Goal: Task Accomplishment & Management: Complete application form

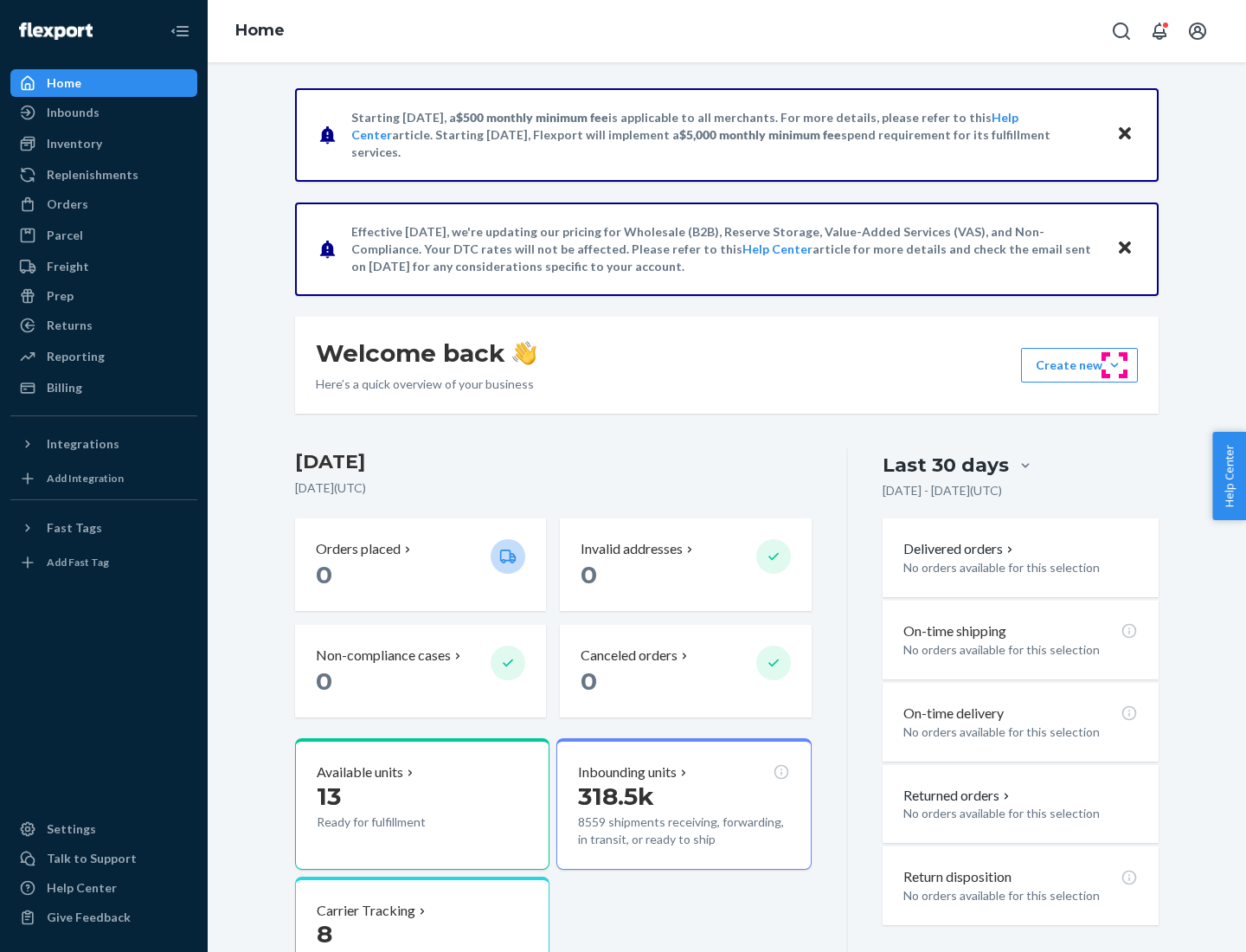
click at [1114, 366] on button "Create new Create new inbound Create new order Create new product" at bounding box center [1078, 365] width 116 height 34
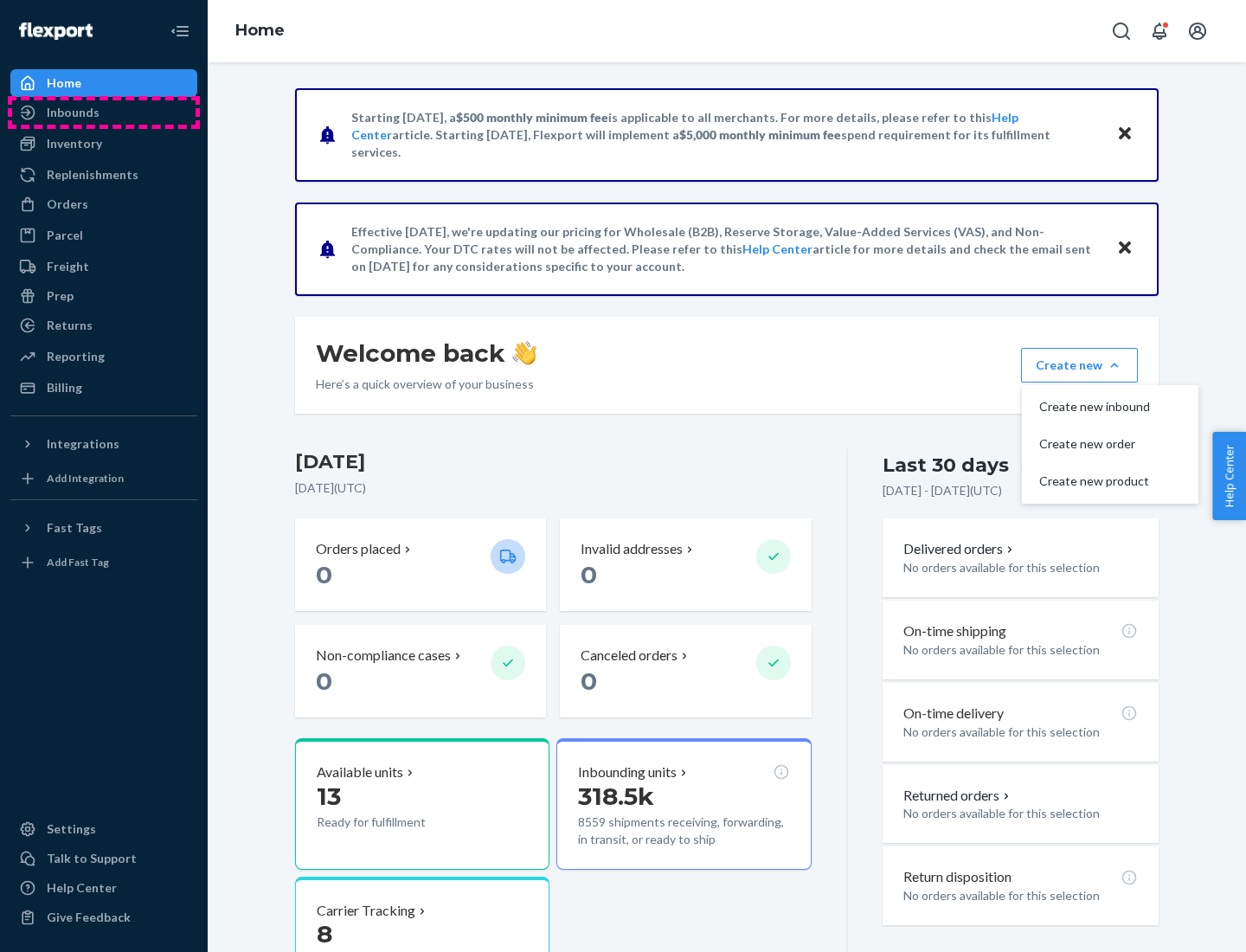
click at [104, 112] on div "Inbounds" at bounding box center [104, 112] width 184 height 24
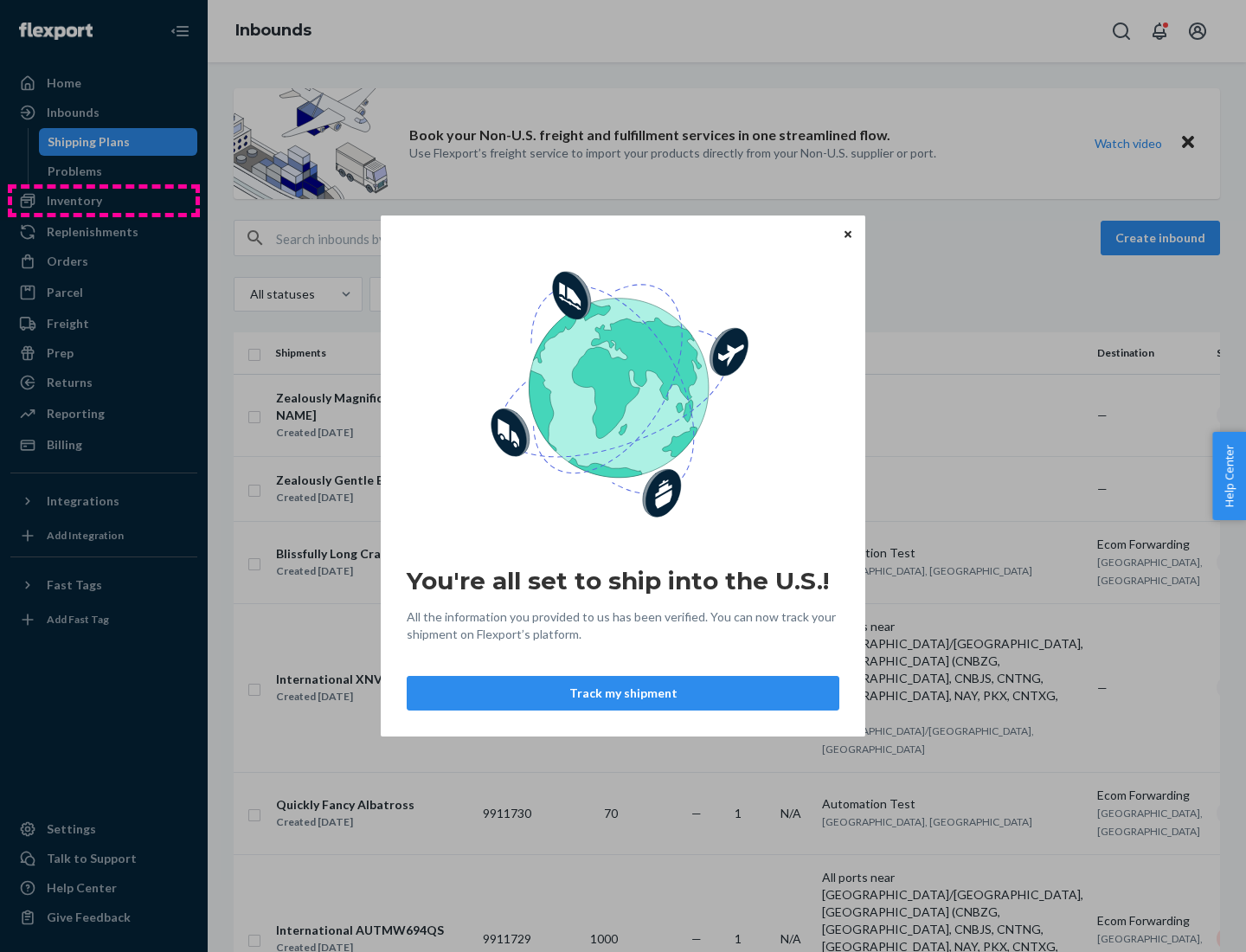
click at [104, 200] on div "You're all set to ship into the U.S.! All the information you provided to us ha…" at bounding box center [623, 476] width 1246 height 952
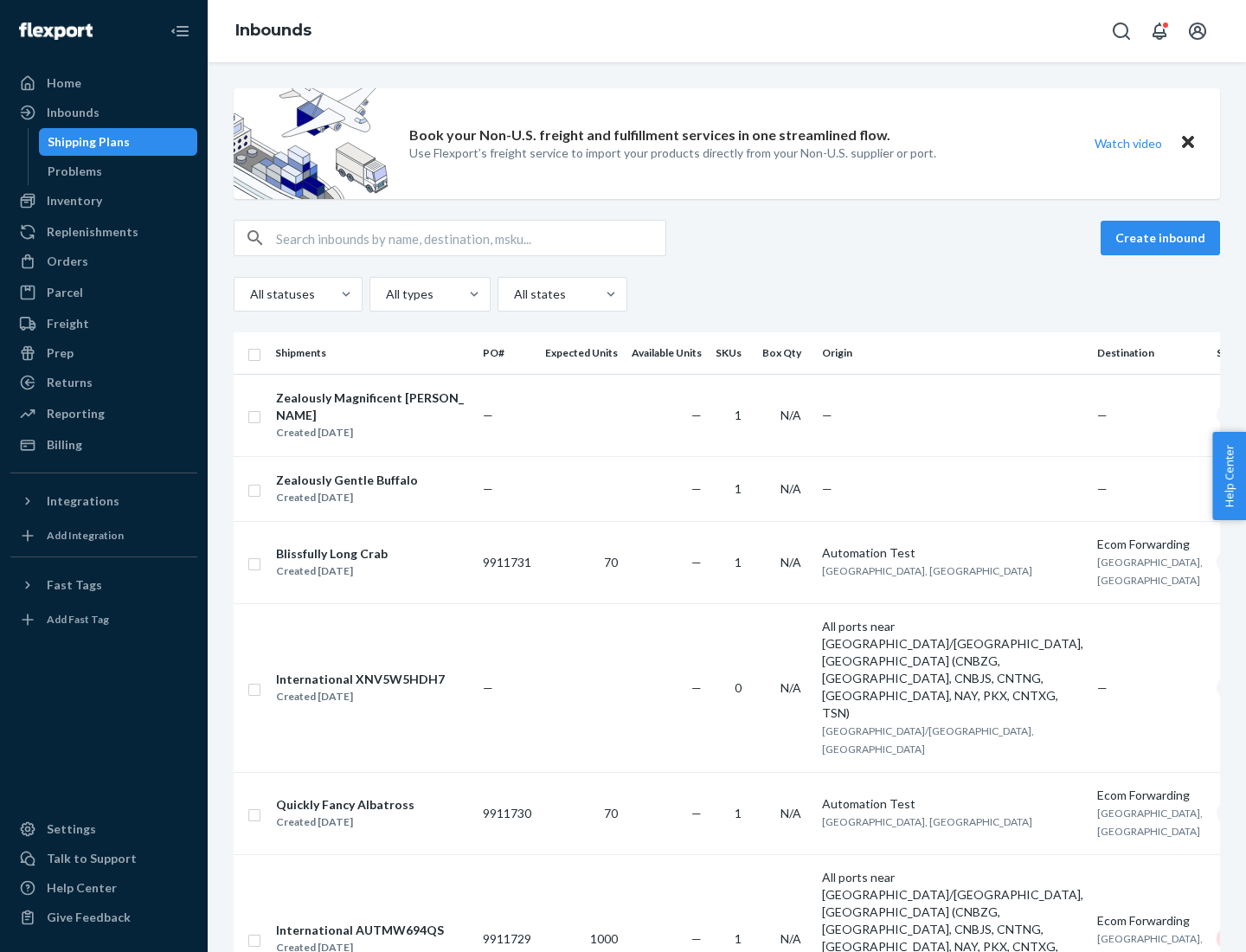
click at [727, 31] on div "Inbounds" at bounding box center [726, 31] width 1038 height 63
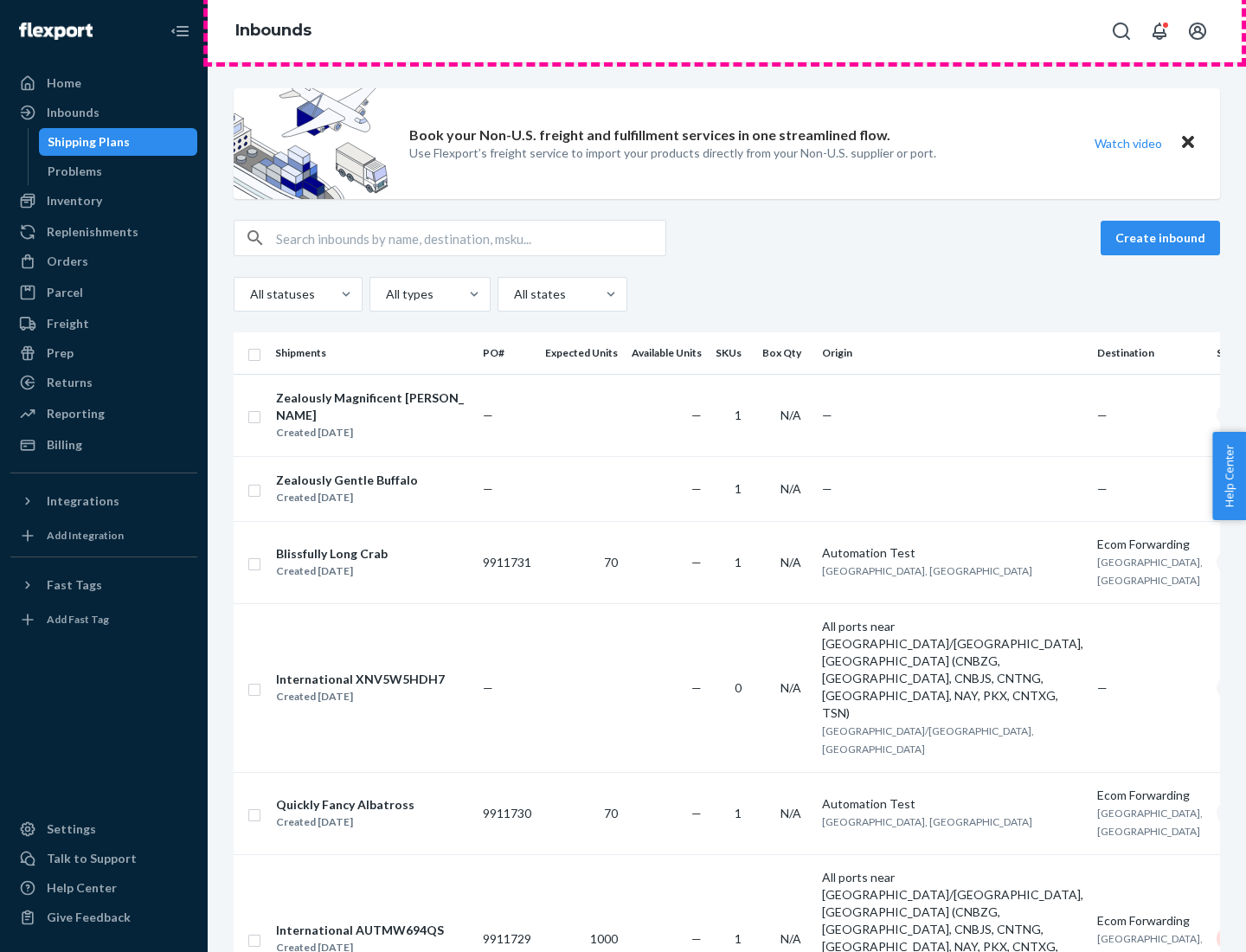
click at [727, 31] on div "Inbounds" at bounding box center [726, 31] width 1038 height 63
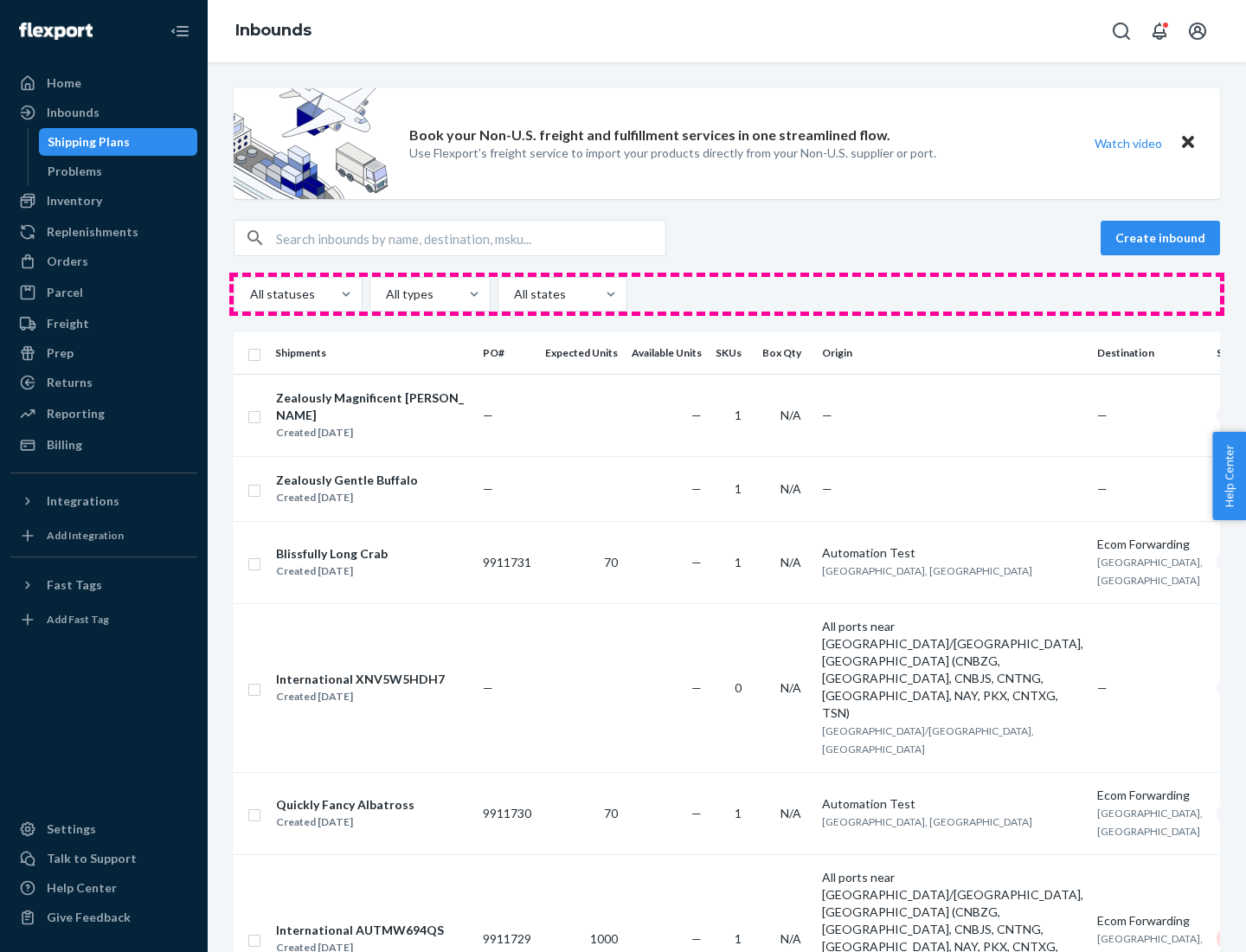
click at [727, 294] on div "All statuses All types All states" at bounding box center [726, 293] width 986 height 34
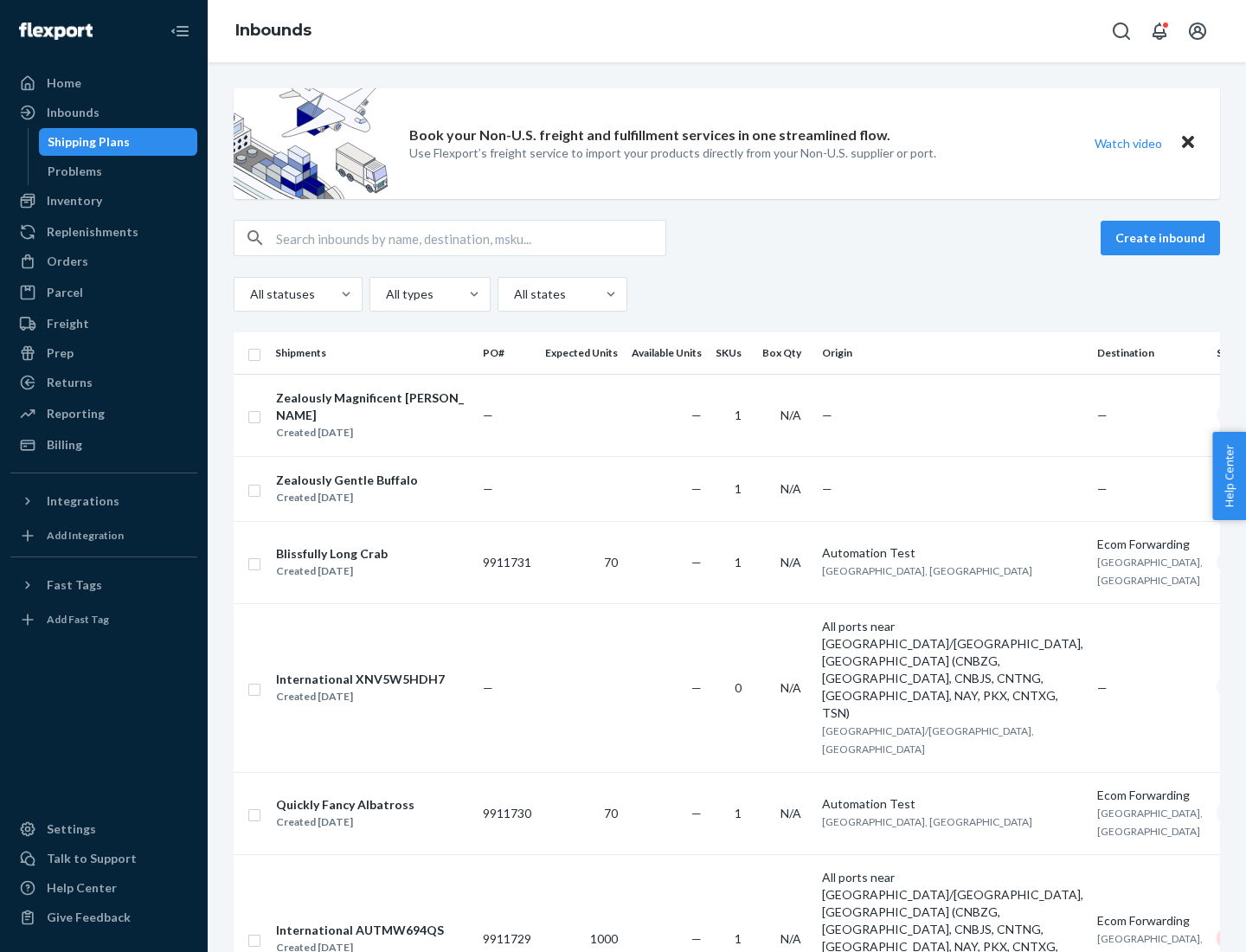
click at [86, 142] on div "Shipping Plans" at bounding box center [89, 142] width 82 height 18
click at [1163, 238] on button "Create inbound" at bounding box center [1160, 238] width 119 height 34
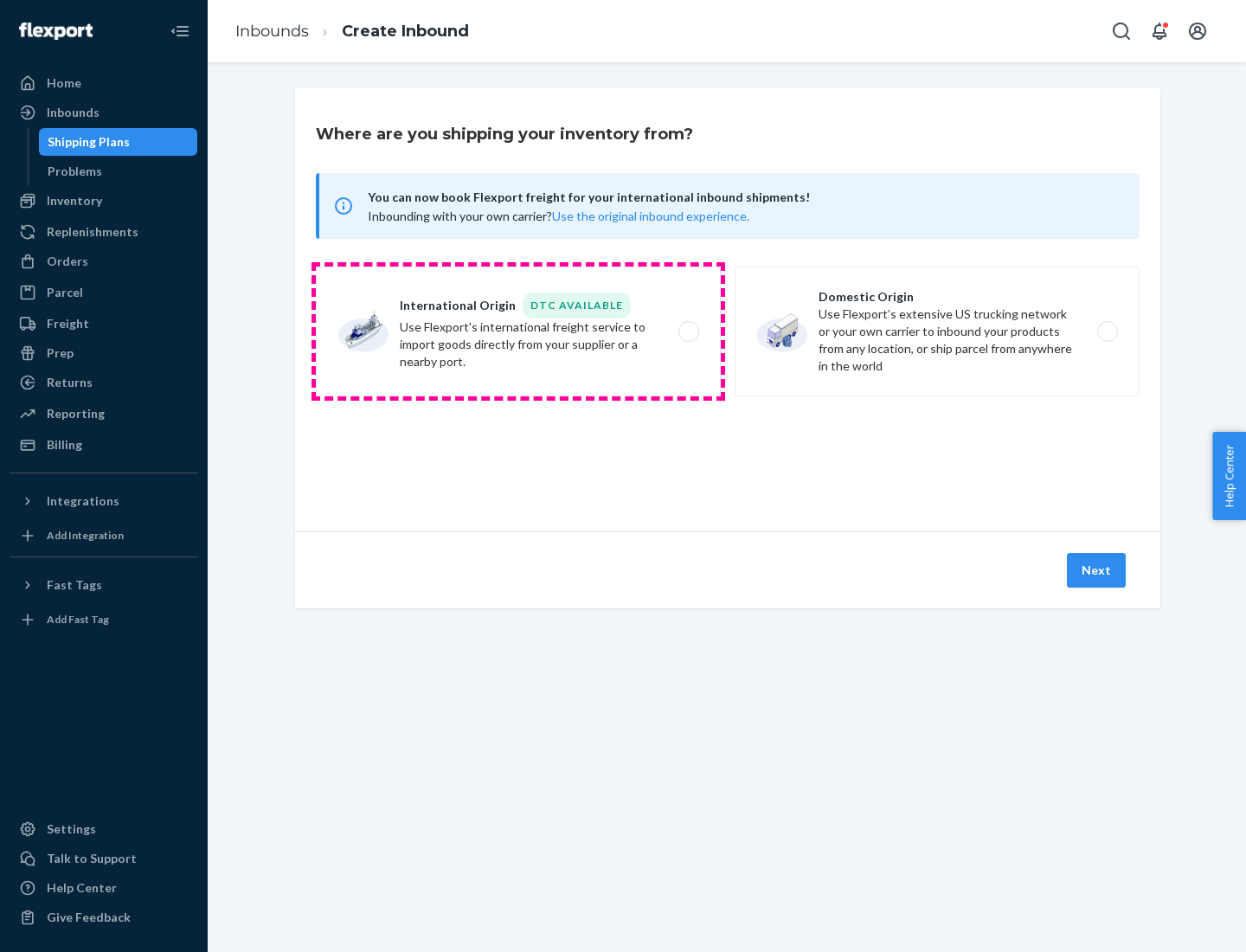
click at [518, 331] on label "International Origin DTC Available Use Flexport's international freight service…" at bounding box center [518, 331] width 405 height 130
click at [688, 331] on input "International Origin DTC Available Use Flexport's international freight service…" at bounding box center [694, 332] width 12 height 12
radio input "true"
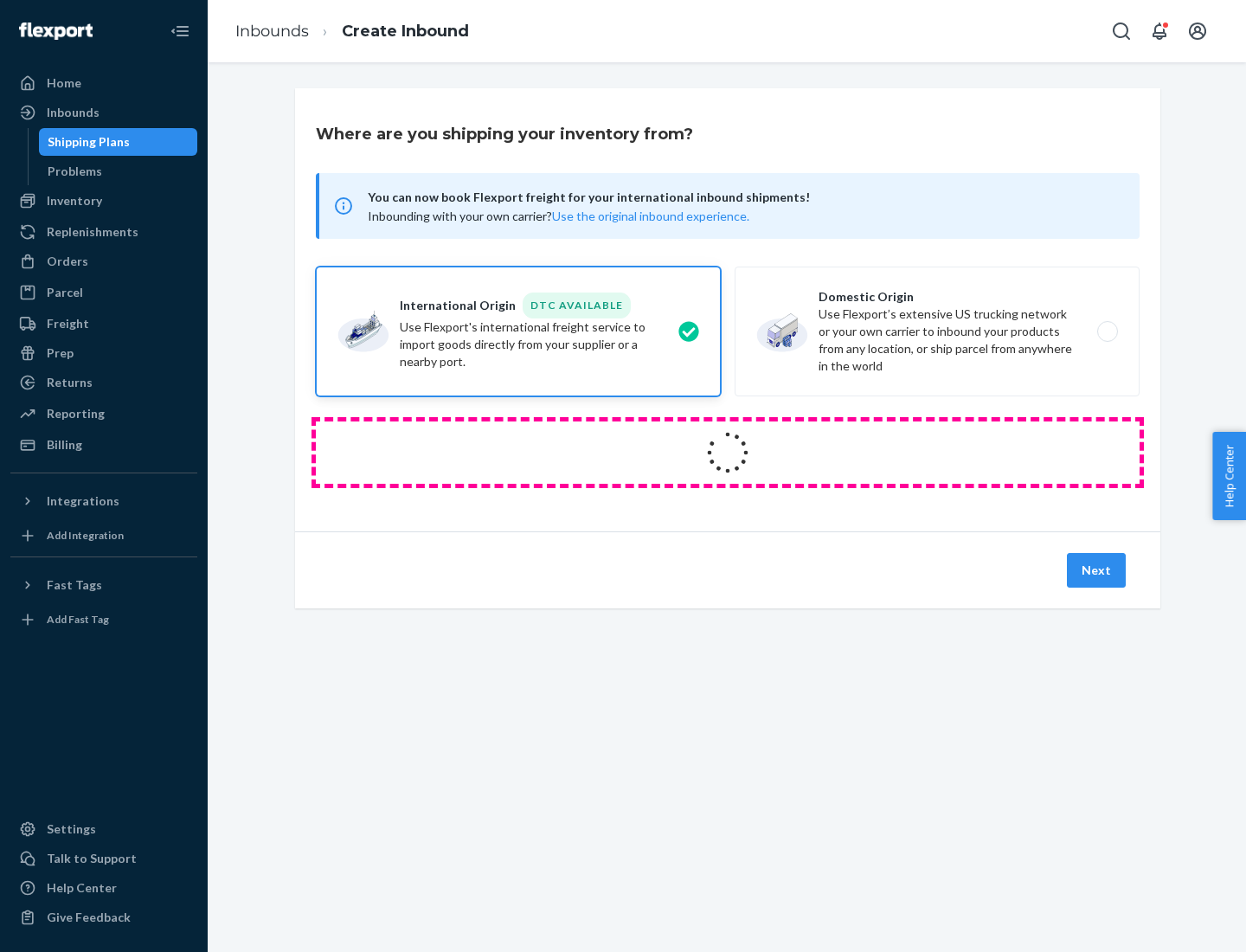
click at [727, 453] on icon at bounding box center [728, 453] width 49 height 49
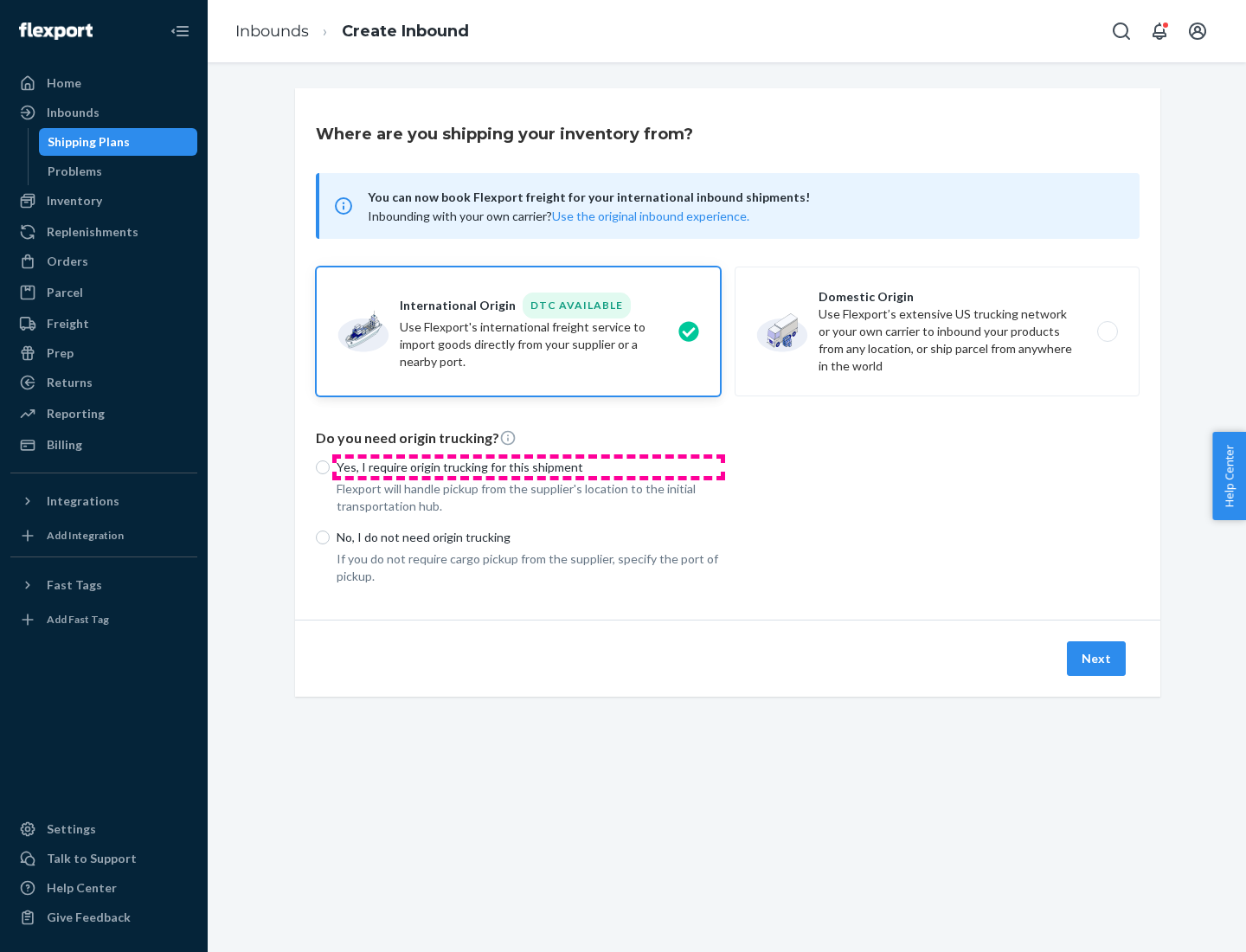
click at [529, 466] on p "Yes, I require origin trucking for this shipment" at bounding box center [528, 467] width 384 height 18
click at [329, 466] on input "Yes, I require origin trucking for this shipment" at bounding box center [322, 467] width 14 height 14
radio input "true"
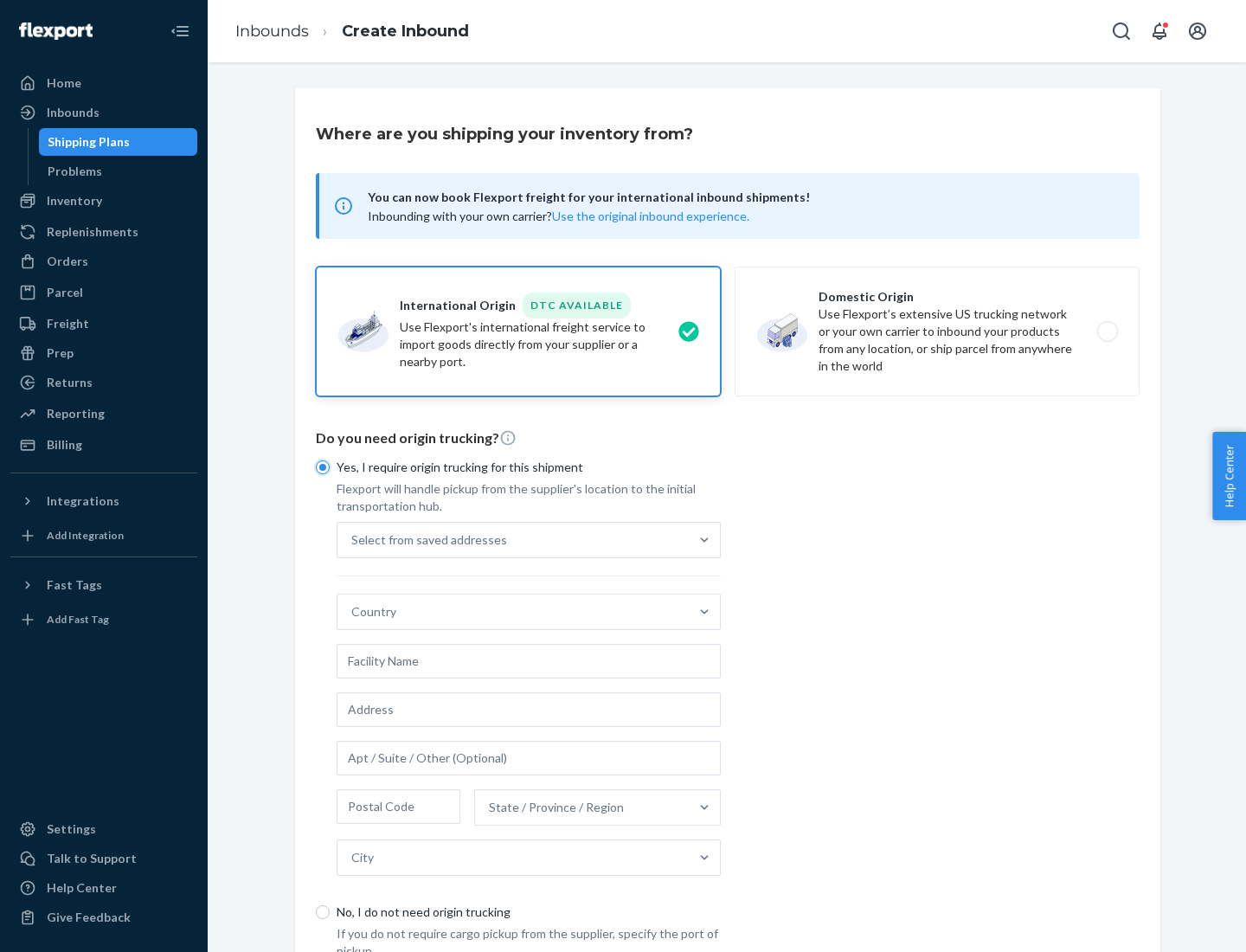
scroll to position [33, 0]
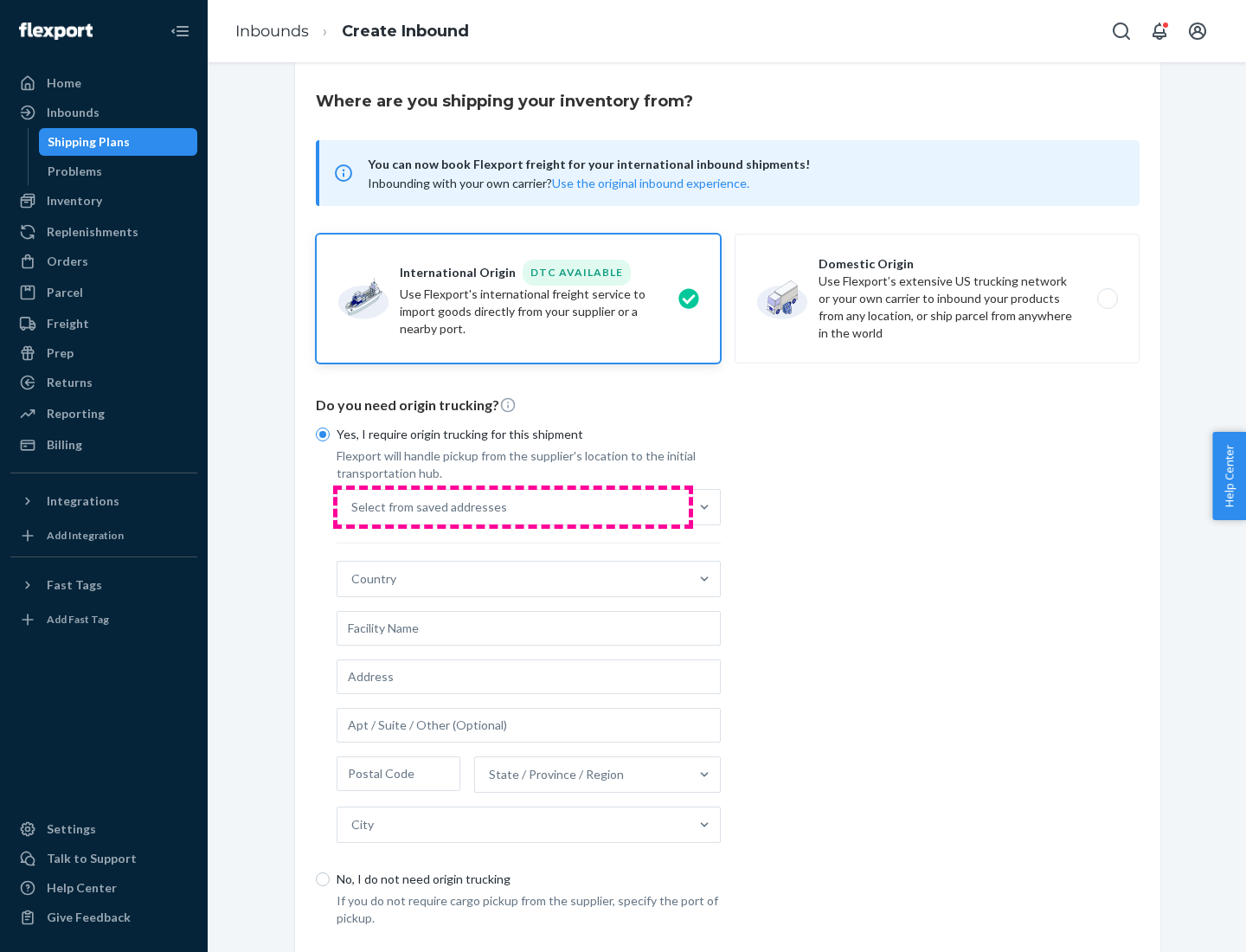
click at [513, 506] on div "Select from saved addresses" at bounding box center [512, 506] width 351 height 34
click at [353, 506] on input "Select from saved addresses" at bounding box center [352, 507] width 2 height 18
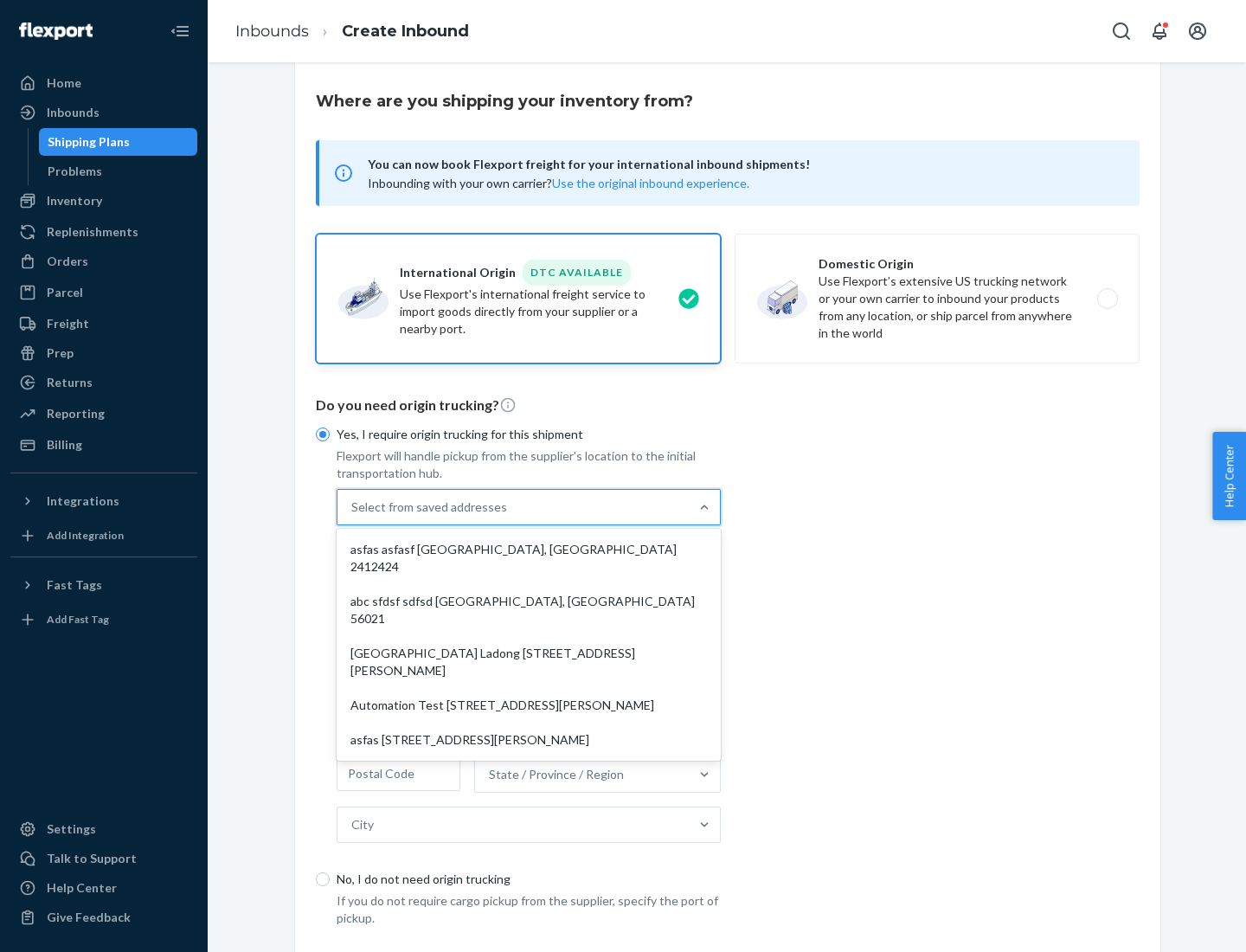
scroll to position [75, 0]
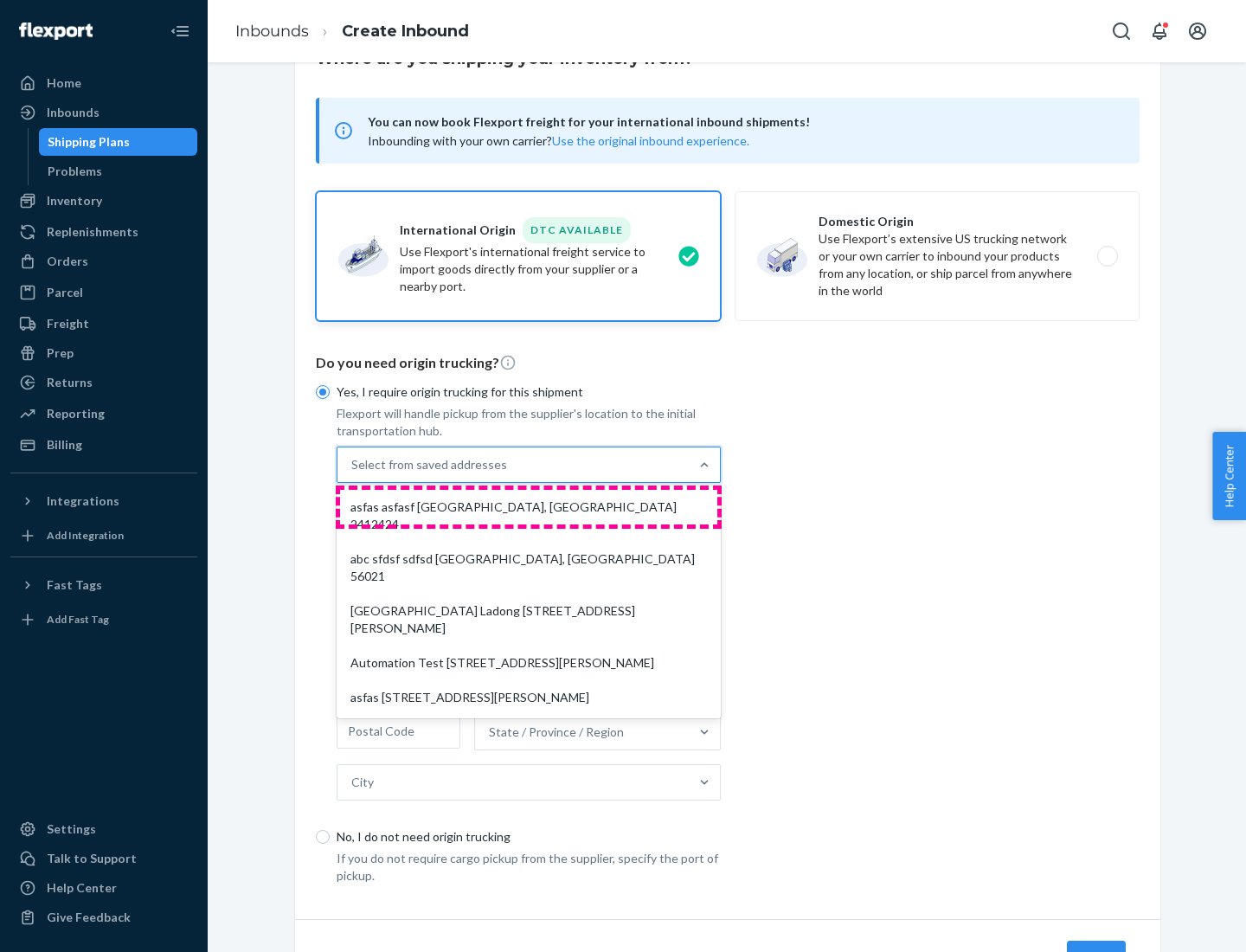
click at [529, 506] on div "asfas asfasf [GEOGRAPHIC_DATA], [GEOGRAPHIC_DATA] 2412424" at bounding box center [529, 515] width 377 height 52
click at [353, 473] on input "option asfas asfasf [GEOGRAPHIC_DATA], [GEOGRAPHIC_DATA] 2412424 focused, 1 of …" at bounding box center [352, 464] width 2 height 18
type input "asfas"
type input "asfasf"
type input "2412424"
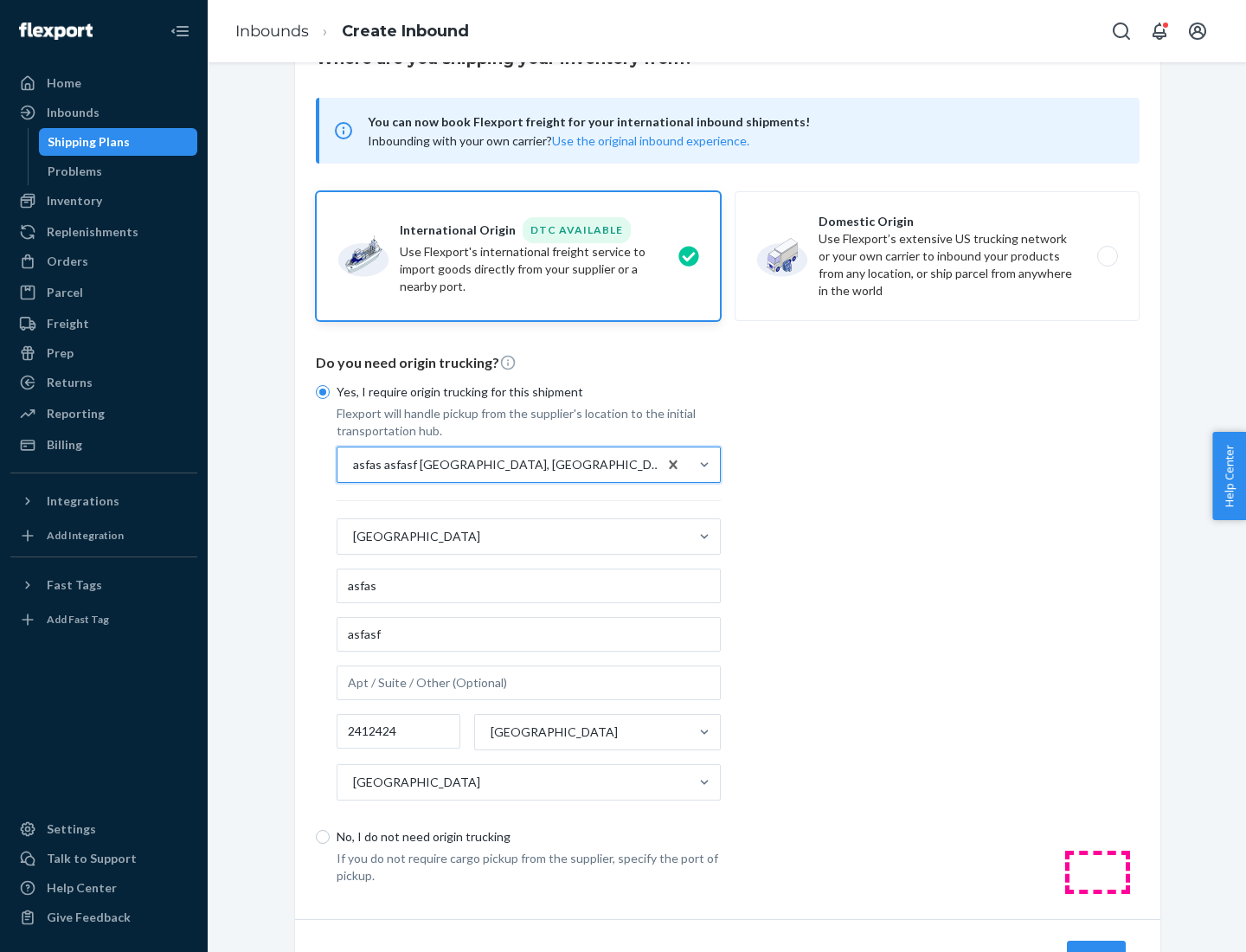
scroll to position [161, 0]
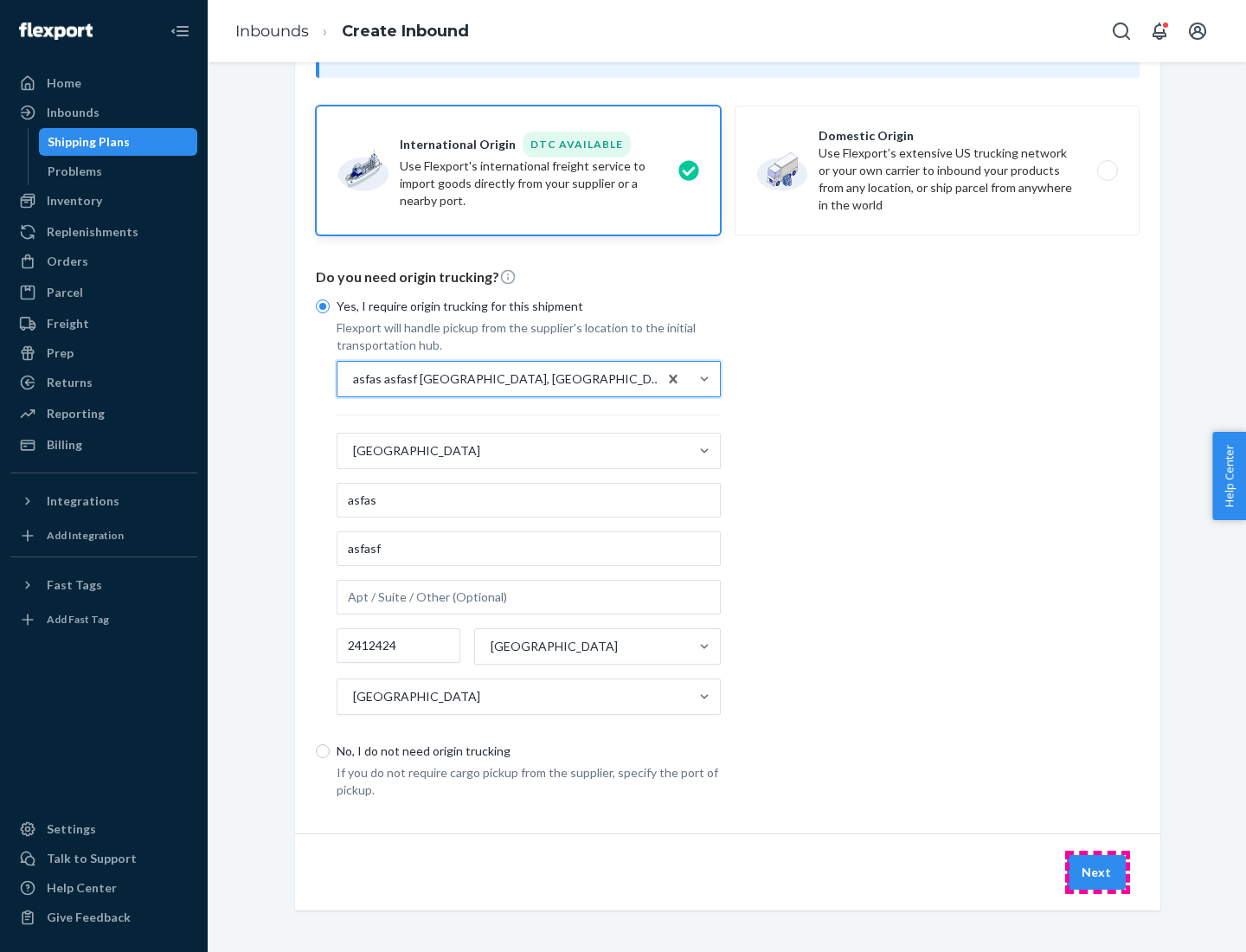
click at [1096, 871] on button "Next" at bounding box center [1096, 872] width 59 height 34
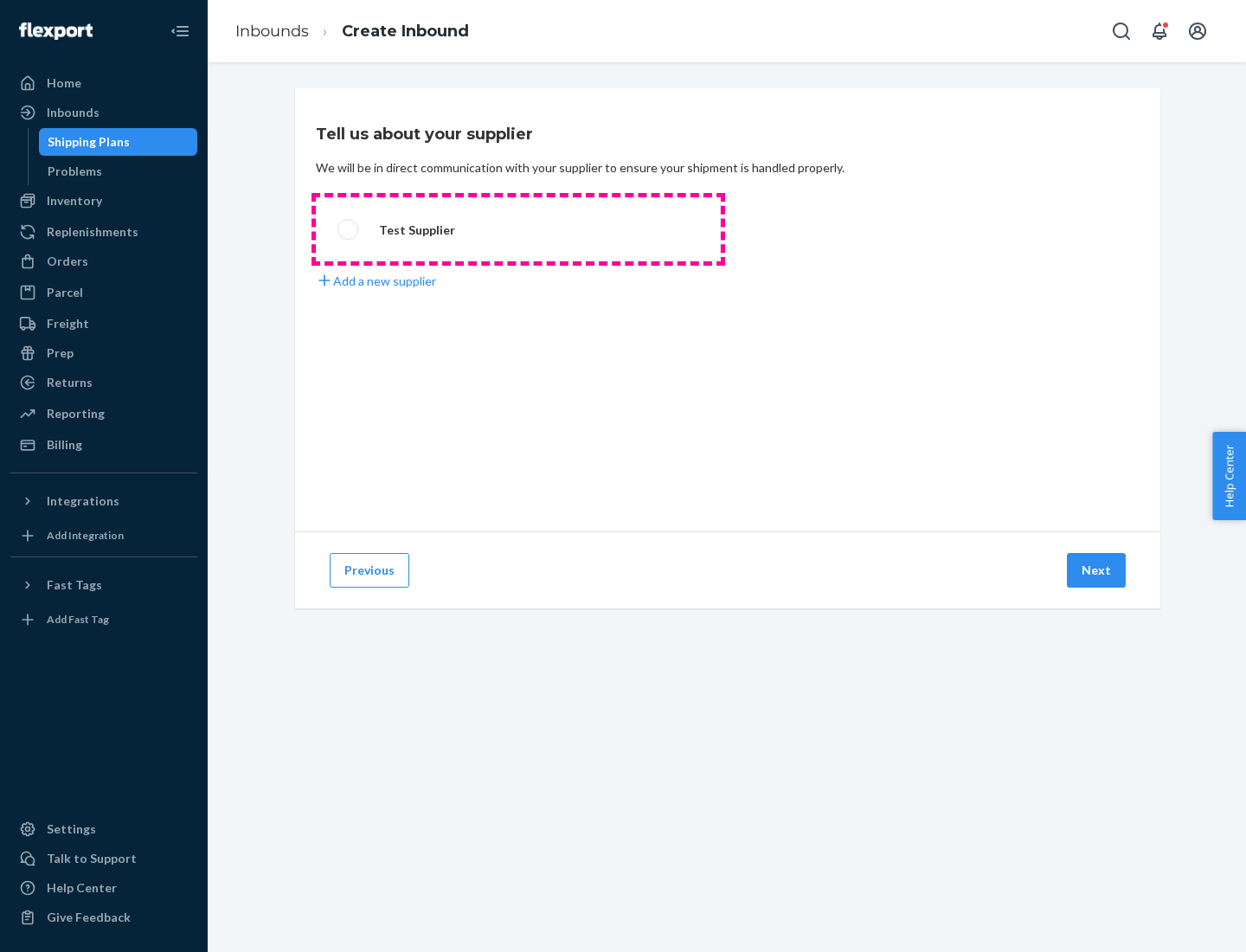
click at [518, 230] on label "Test Supplier" at bounding box center [518, 230] width 405 height 65
click at [349, 230] on input "Test Supplier" at bounding box center [343, 230] width 12 height 12
radio input "true"
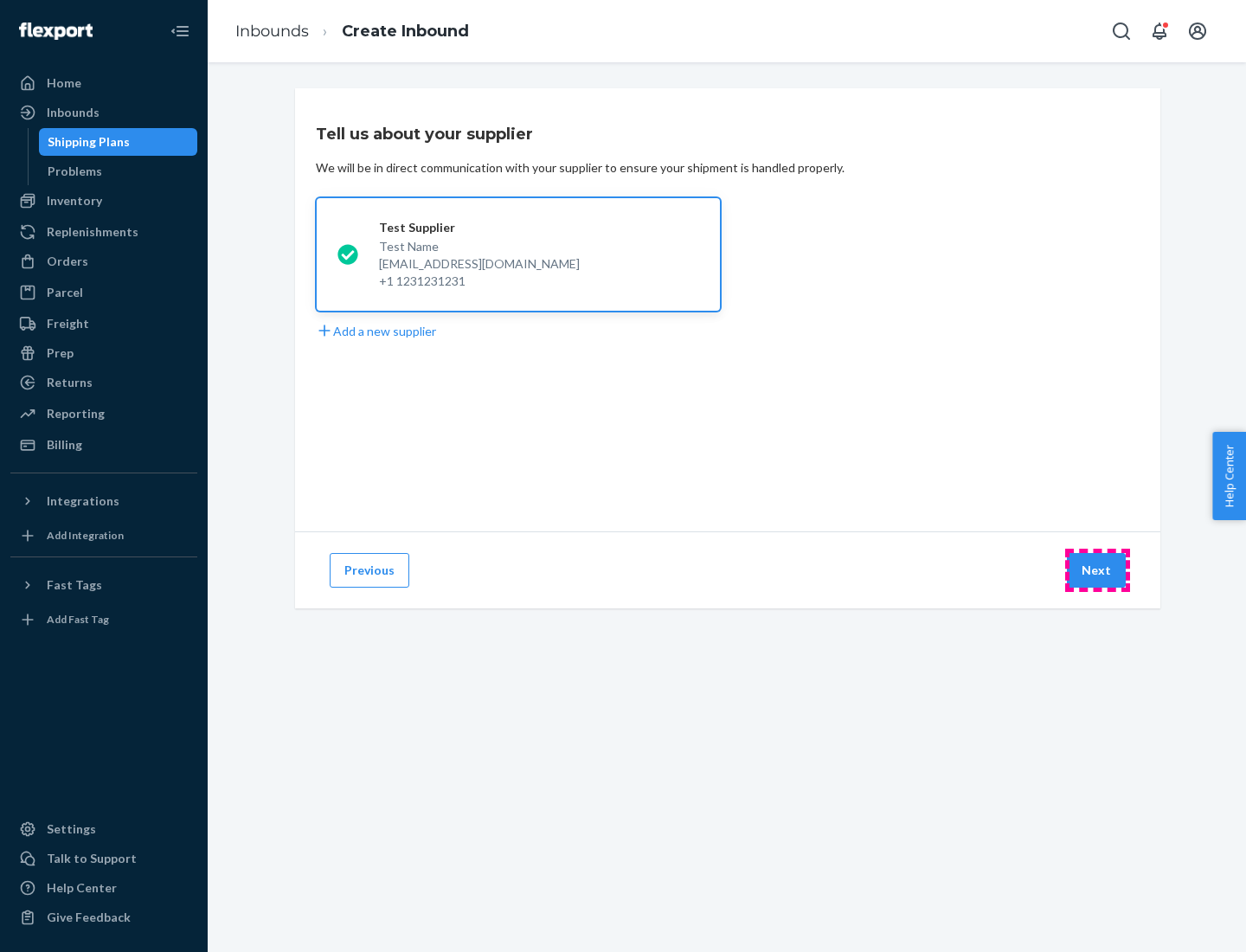
click at [1096, 570] on button "Next" at bounding box center [1096, 570] width 59 height 34
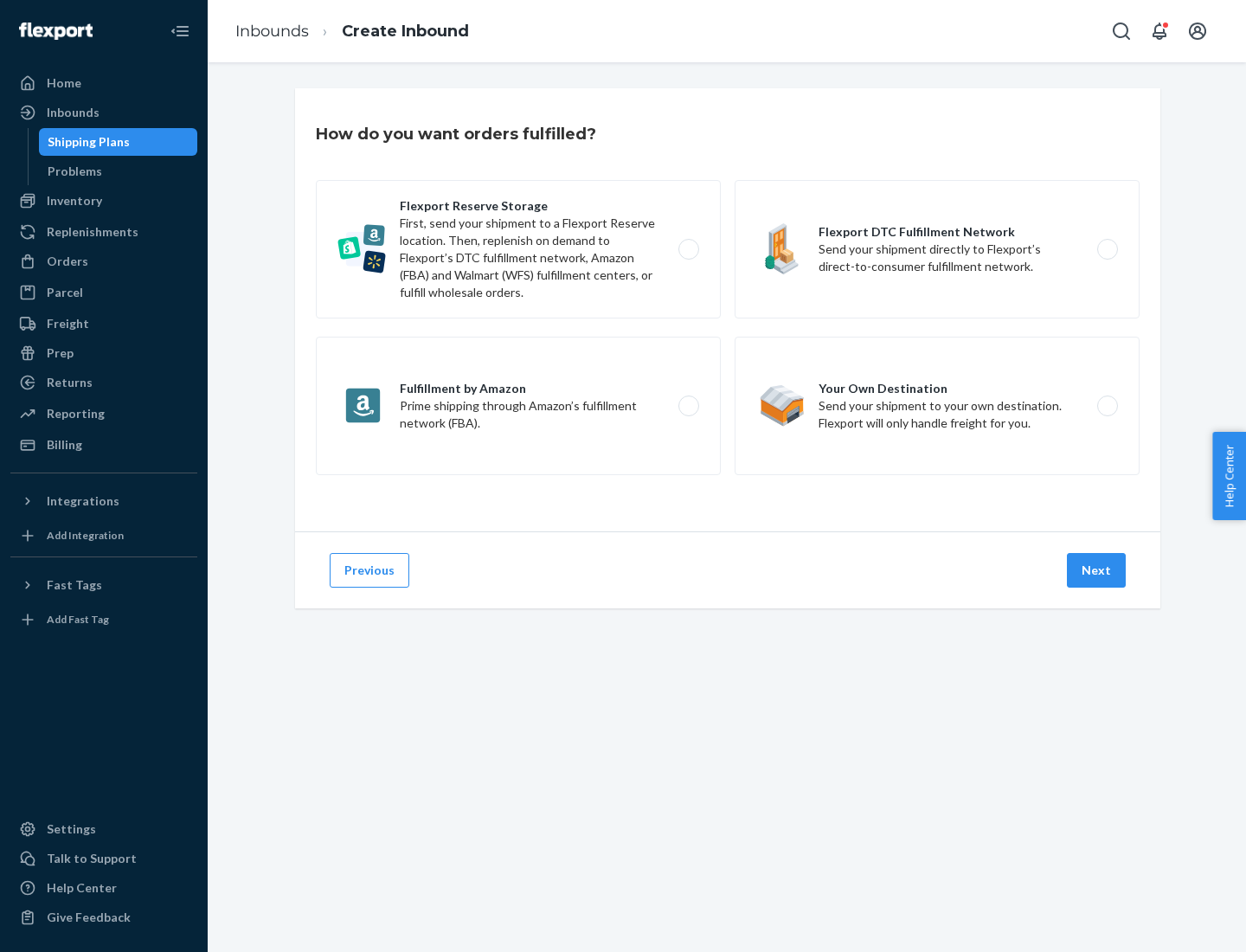
click at [518, 406] on label "Fulfillment by Amazon Prime shipping through Amazon’s fulfillment network (FBA)." at bounding box center [518, 406] width 405 height 139
click at [688, 406] on input "Fulfillment by Amazon Prime shipping through Amazon’s fulfillment network (FBA)." at bounding box center [694, 407] width 12 height 12
radio input "true"
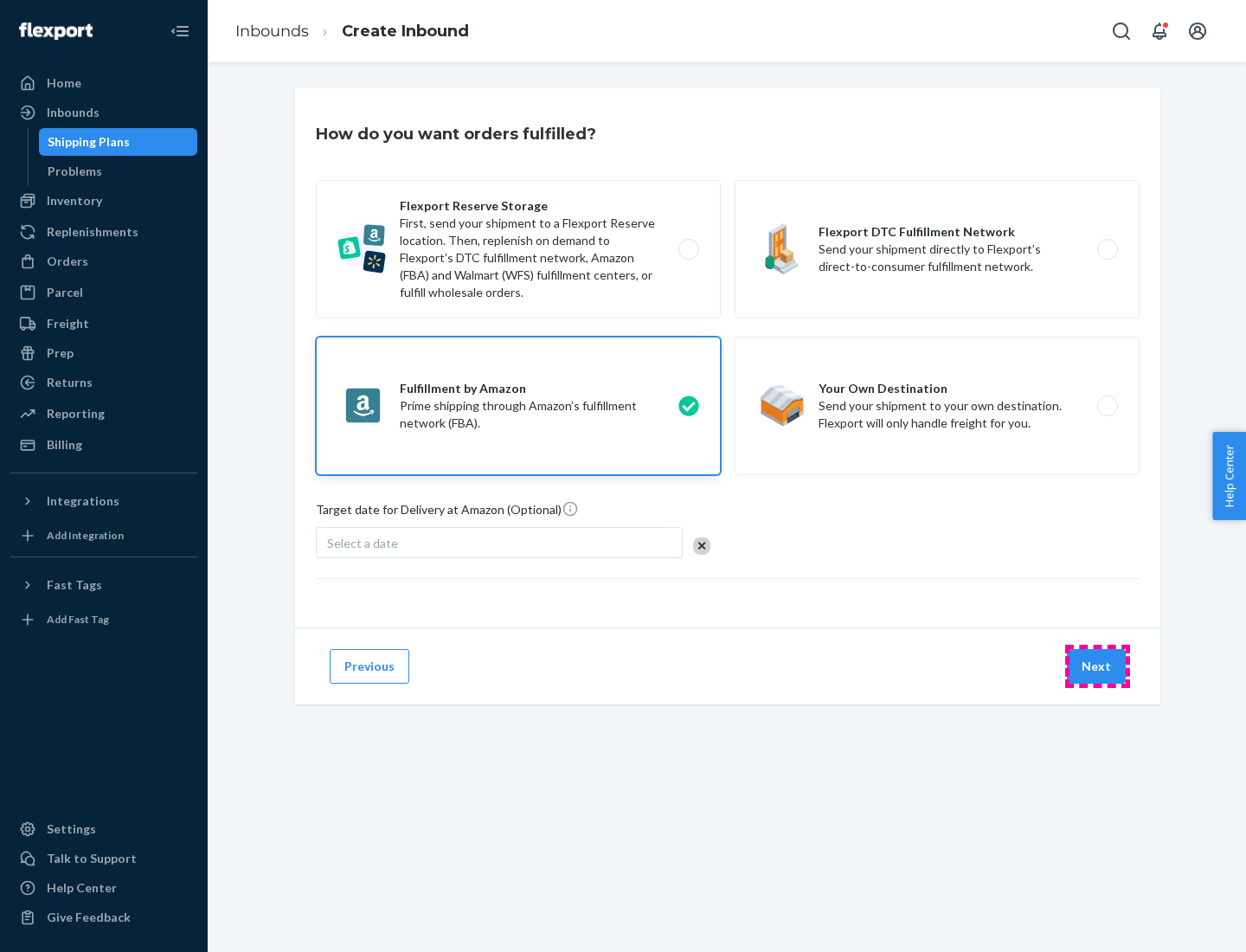
click at [1096, 667] on button "Next" at bounding box center [1096, 666] width 59 height 34
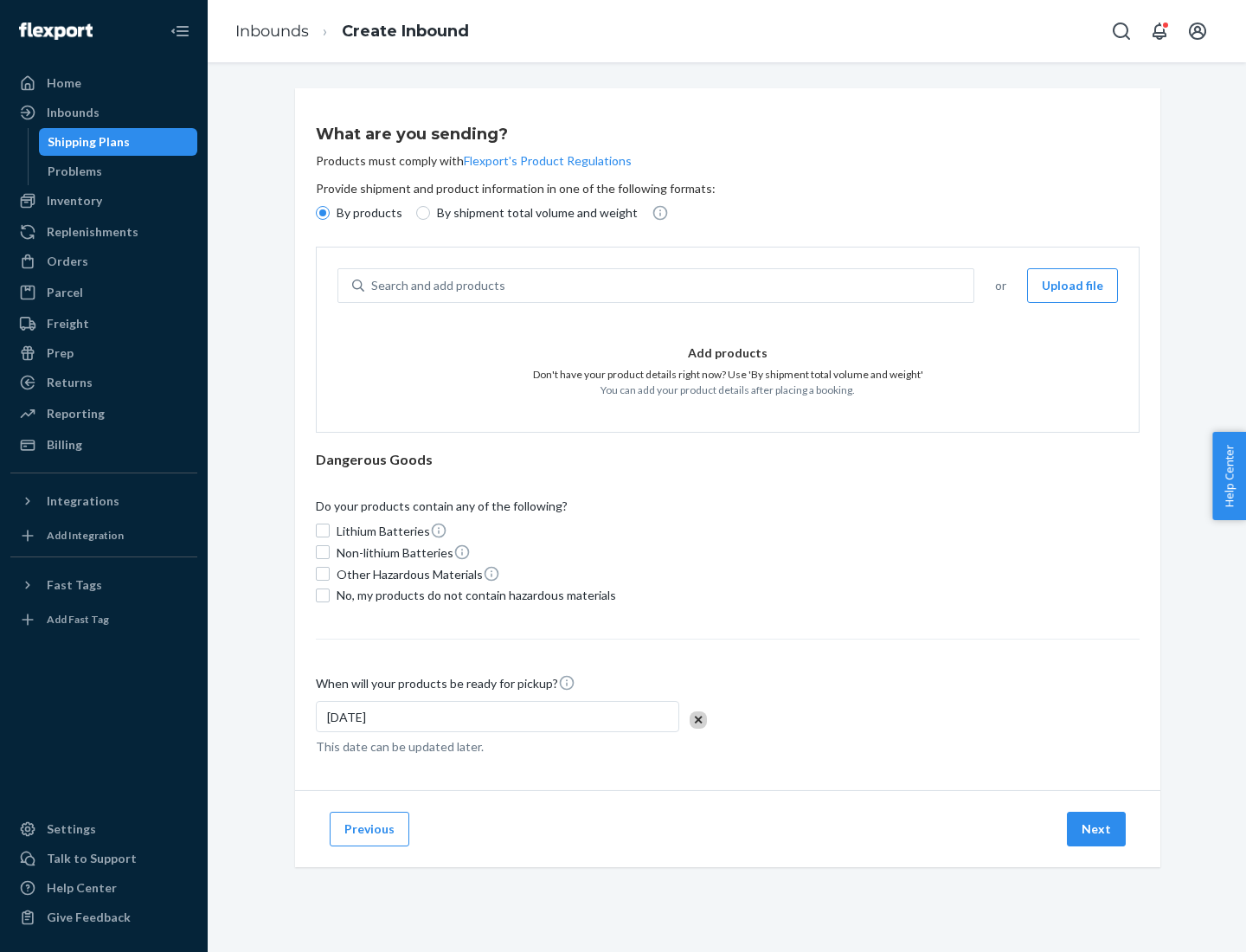
click at [532, 213] on p "By shipment total volume and weight" at bounding box center [537, 213] width 200 height 18
click at [430, 213] on input "By shipment total volume and weight" at bounding box center [423, 213] width 14 height 14
radio input "true"
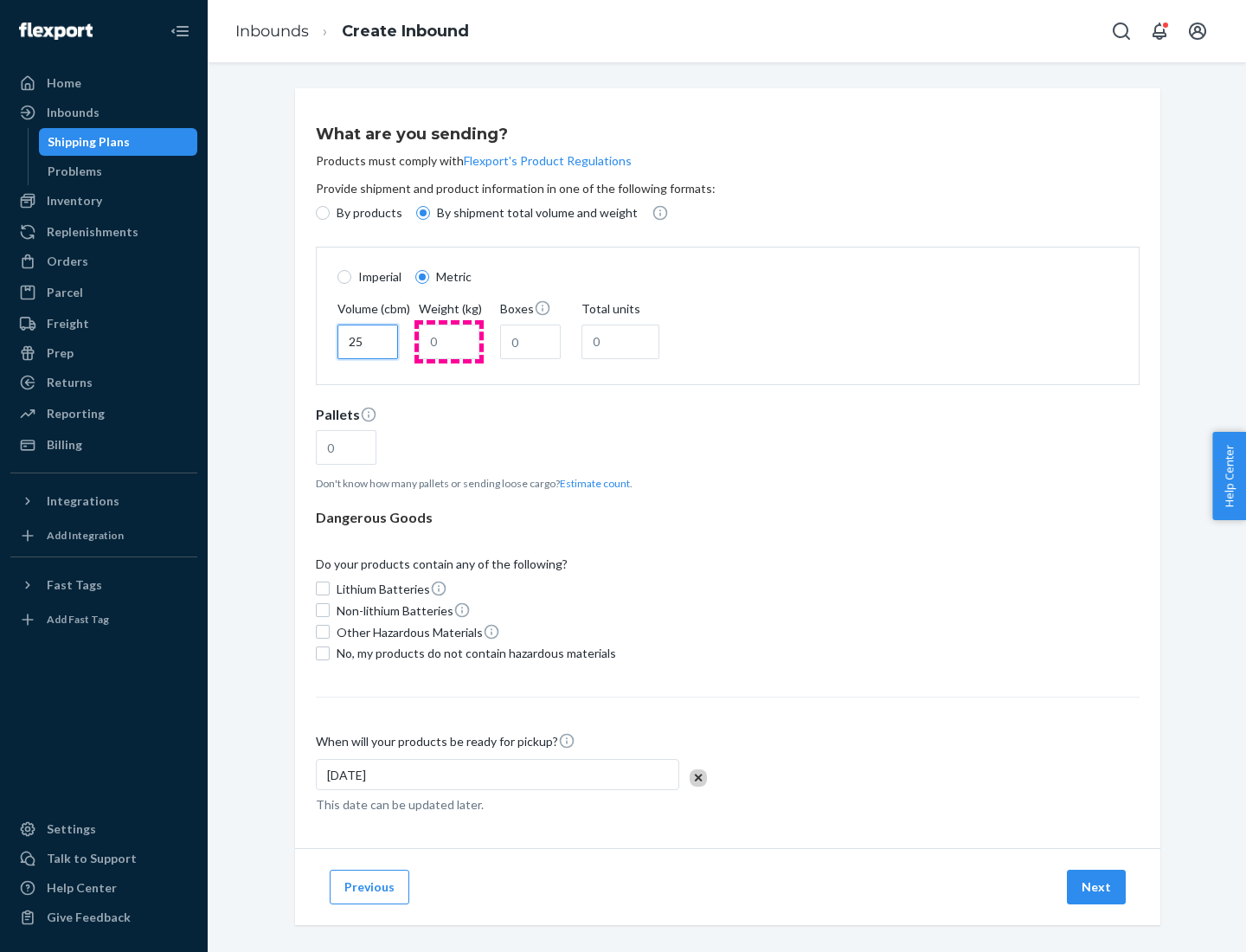
type input "25"
type input "100"
type input "50"
type input "500"
click at [591, 483] on button "Estimate count" at bounding box center [595, 483] width 70 height 15
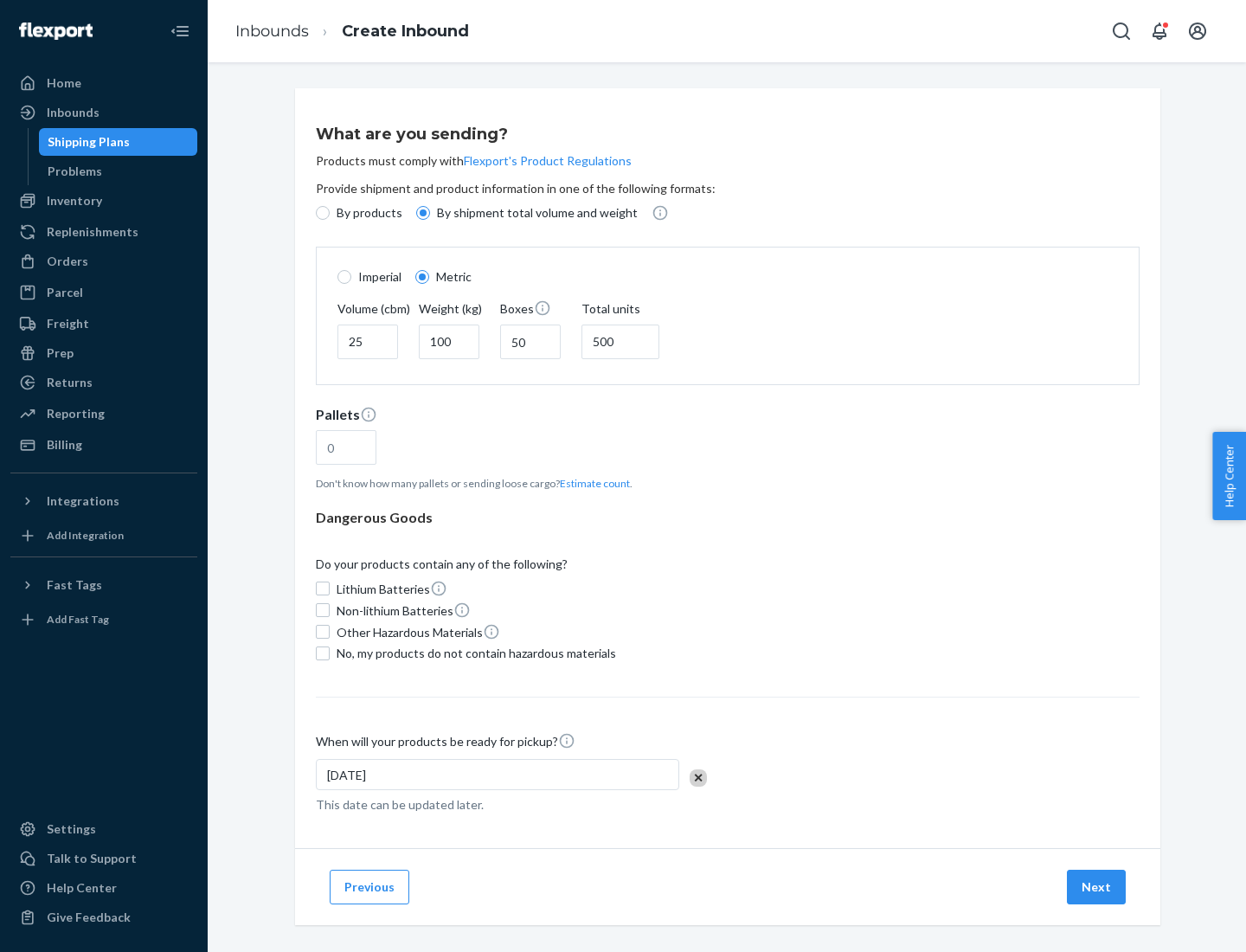
type input "16"
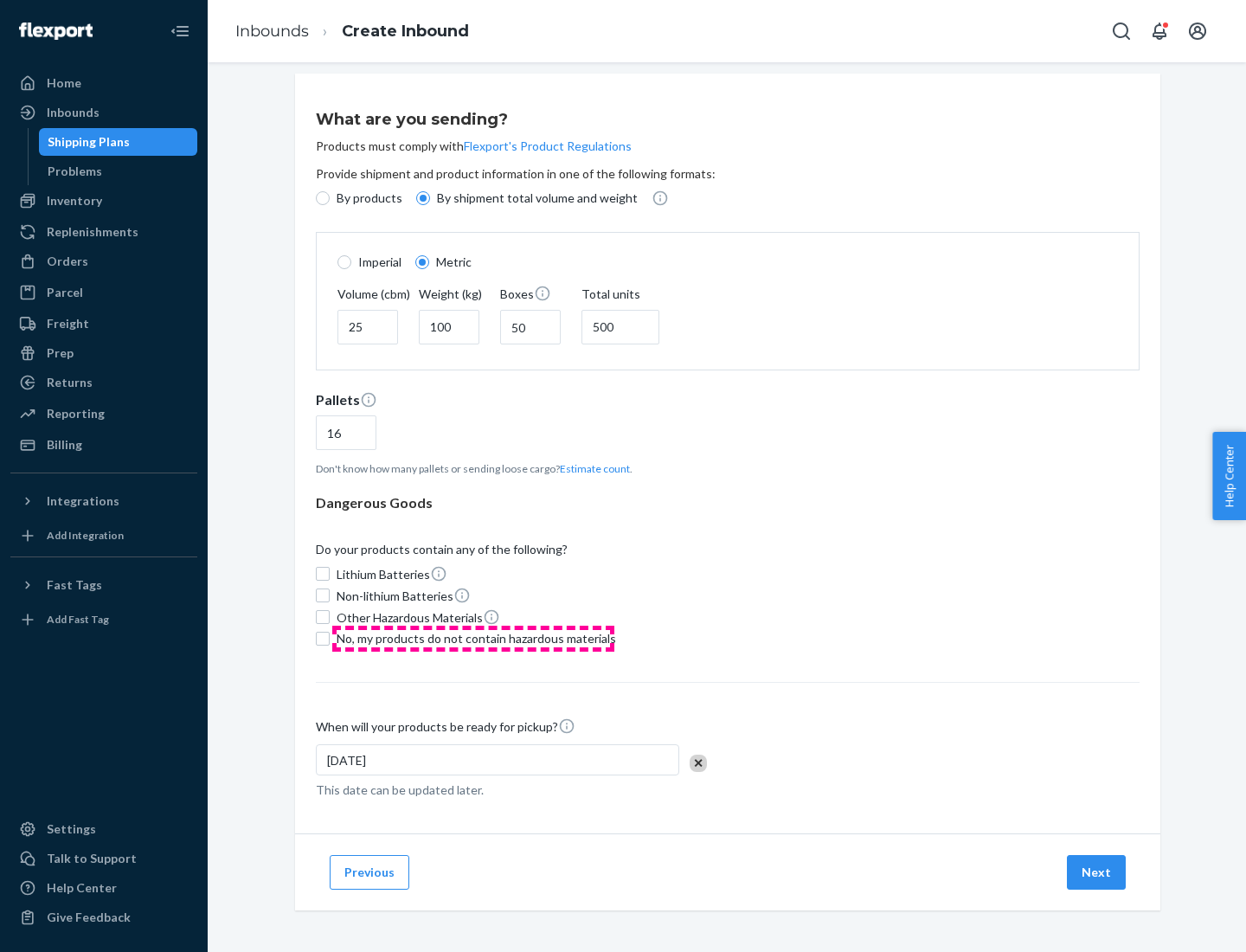
click at [473, 637] on span "No, my products do not contain hazardous materials" at bounding box center [476, 638] width 279 height 18
click at [329, 637] on input "No, my products do not contain hazardous materials" at bounding box center [322, 638] width 14 height 14
checkbox input "true"
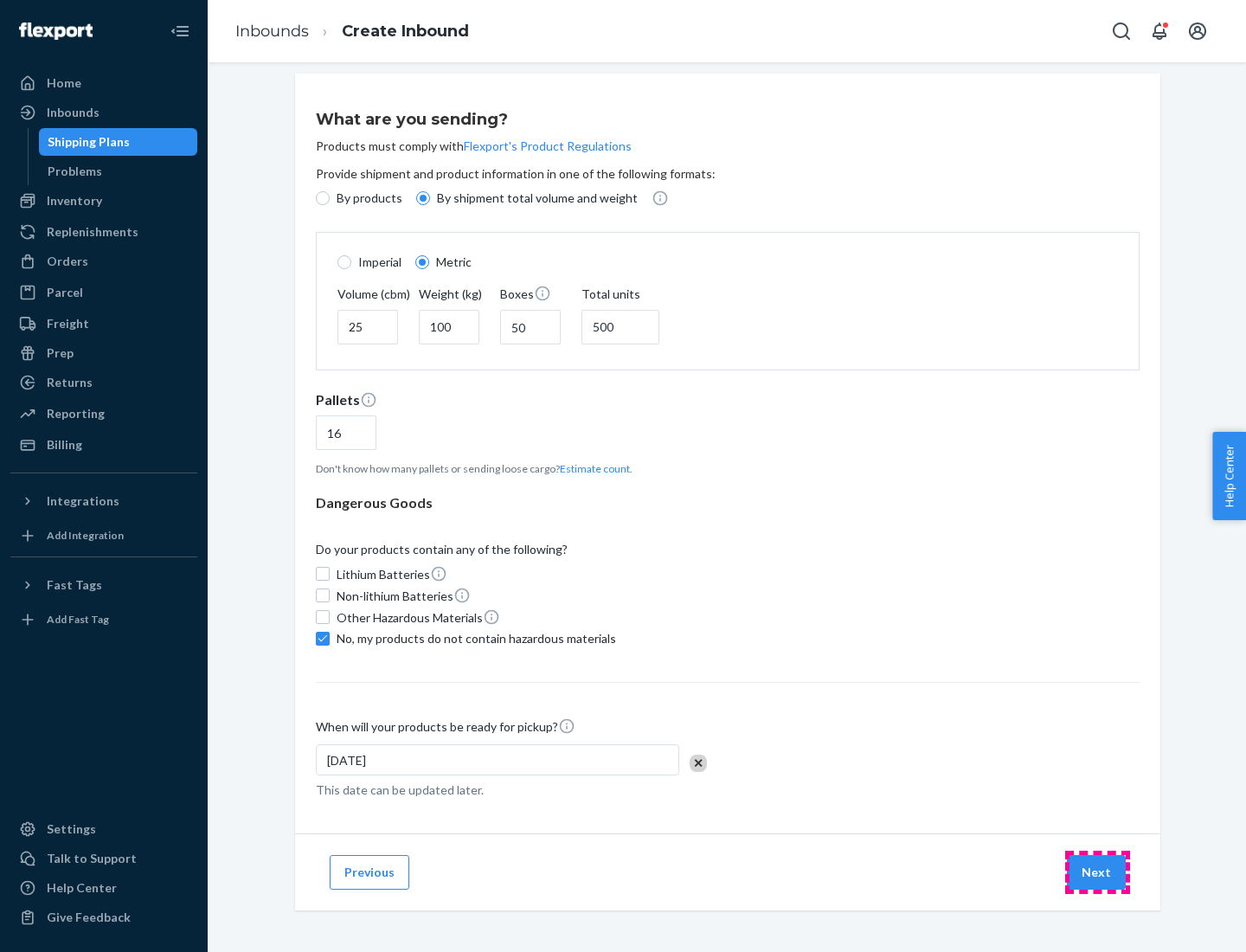
click at [1096, 871] on button "Next" at bounding box center [1096, 872] width 59 height 34
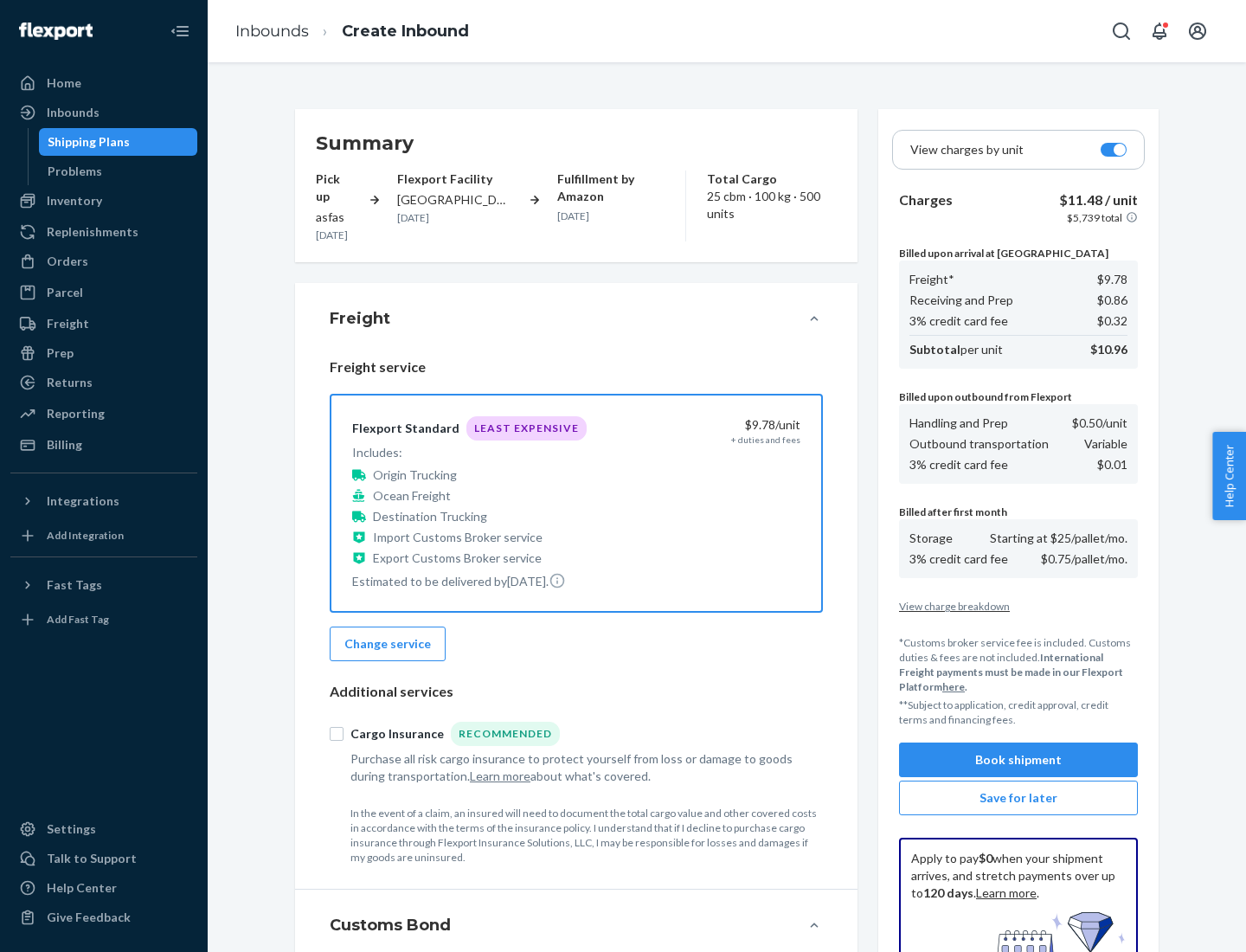
scroll to position [252, 0]
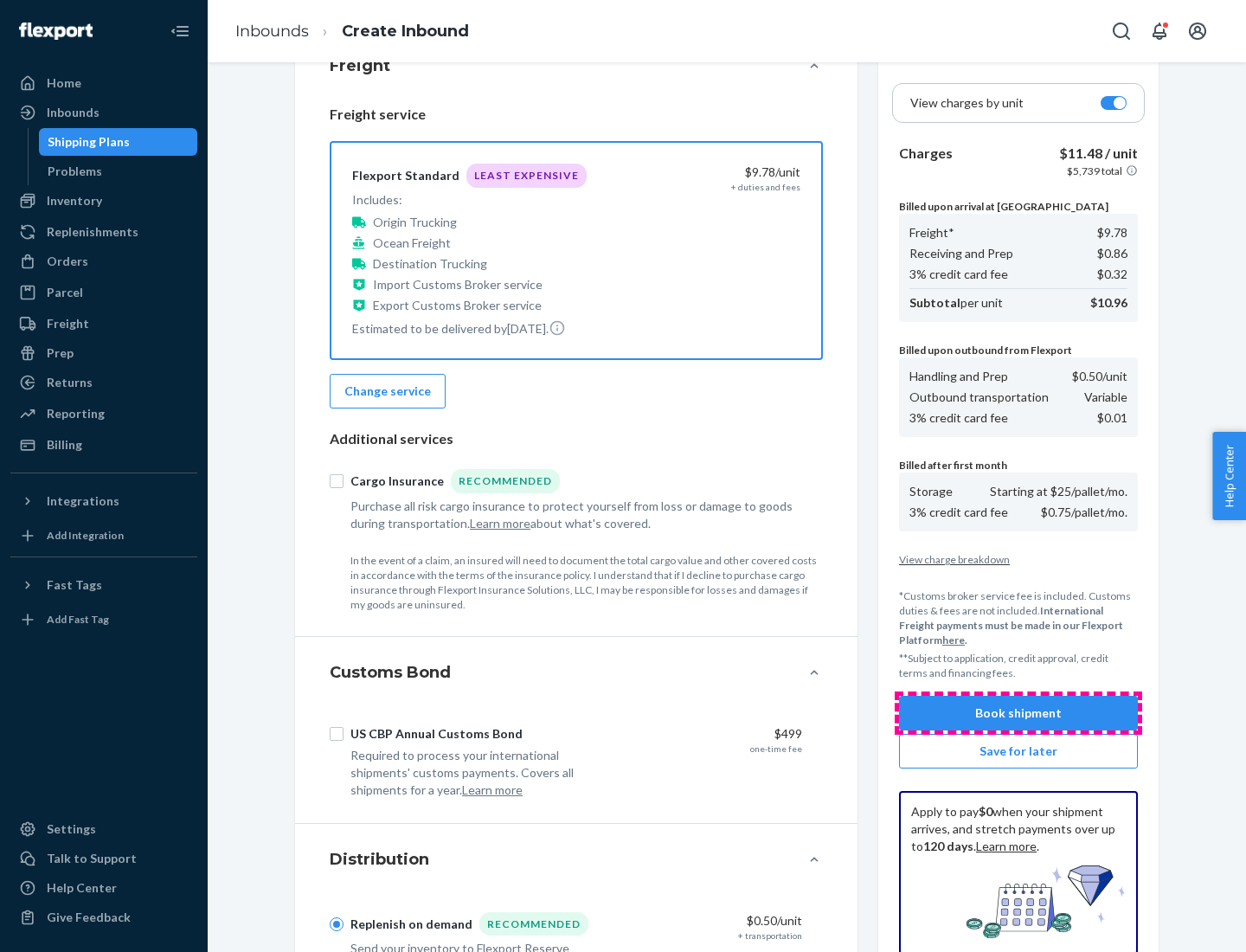
click at [1018, 713] on button "Book shipment" at bounding box center [1018, 713] width 238 height 34
